Goal: Navigation & Orientation: Find specific page/section

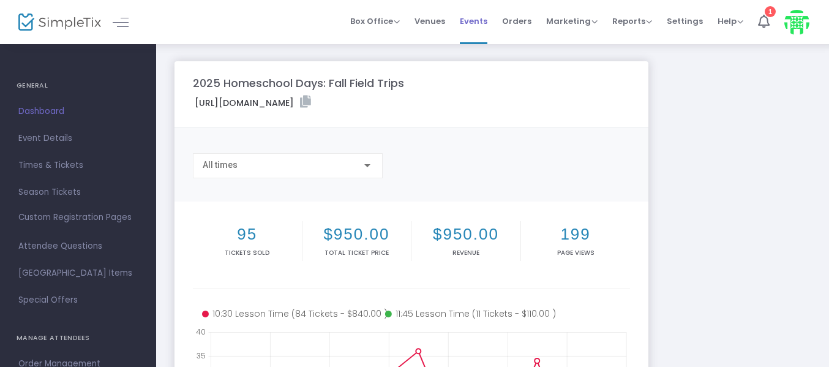
click at [493, 14] on li "Events" at bounding box center [473, 22] width 42 height 44
